Goal: Navigation & Orientation: Understand site structure

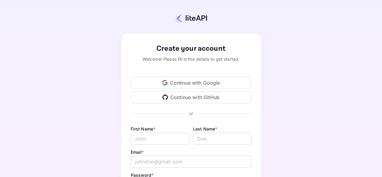
click at [195, 82] on div "Continue with Google" at bounding box center [191, 83] width 121 height 12
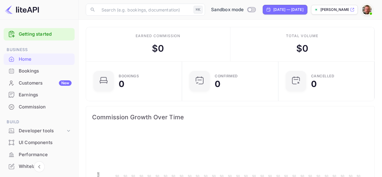
scroll to position [94, 88]
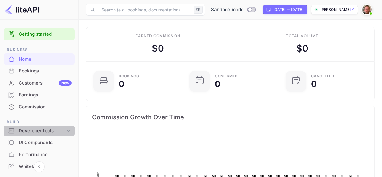
click at [41, 130] on div "Developer tools" at bounding box center [42, 130] width 47 height 7
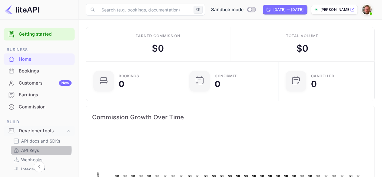
click at [29, 150] on p "API Keys" at bounding box center [30, 150] width 18 height 6
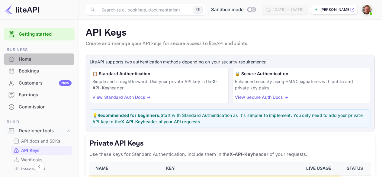
click at [24, 58] on div "Home" at bounding box center [45, 59] width 53 height 7
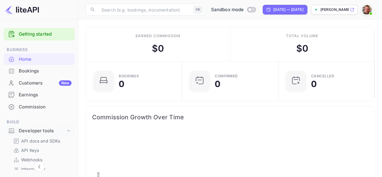
scroll to position [94, 88]
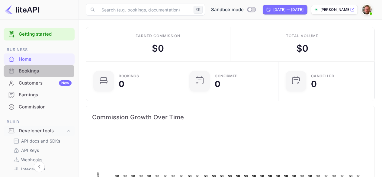
click at [26, 71] on div "Bookings" at bounding box center [45, 71] width 53 height 7
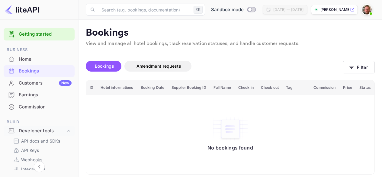
click at [25, 58] on div "Home" at bounding box center [45, 59] width 53 height 7
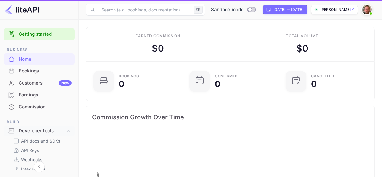
scroll to position [94, 88]
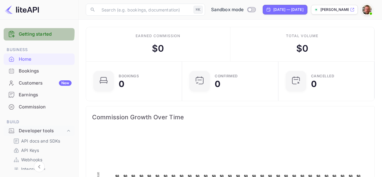
click at [34, 32] on link "Getting started" at bounding box center [45, 34] width 53 height 7
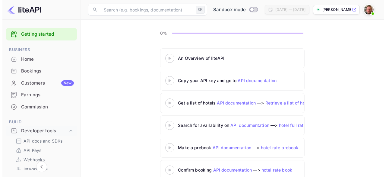
scroll to position [57, 0]
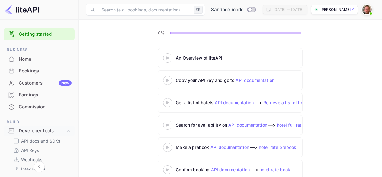
click at [186, 57] on div "An Overview of liteAPI" at bounding box center [251, 58] width 151 height 6
click at [168, 58] on 3 at bounding box center [167, 57] width 2 height 3
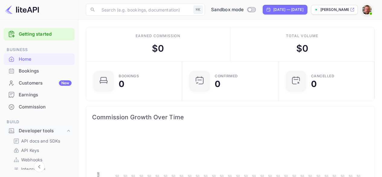
scroll to position [94, 88]
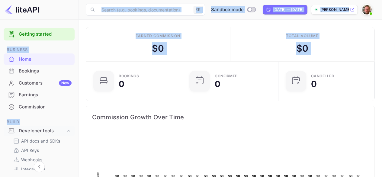
drag, startPoint x: 76, startPoint y: 32, endPoint x: 85, endPoint y: 68, distance: 36.9
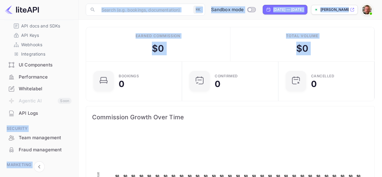
scroll to position [0, 0]
